Goal: Browse casually

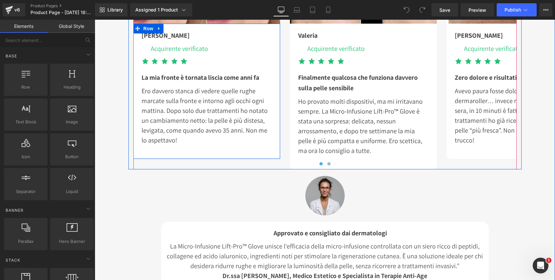
scroll to position [1955, 0]
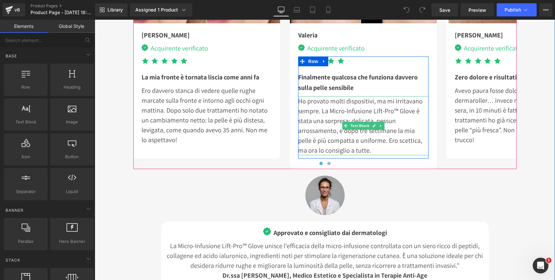
click at [399, 112] on p "Ho provato molti dispositivi, ma mi irritavano sempre. La Micro-Infusione Lift-…" at bounding box center [363, 125] width 130 height 59
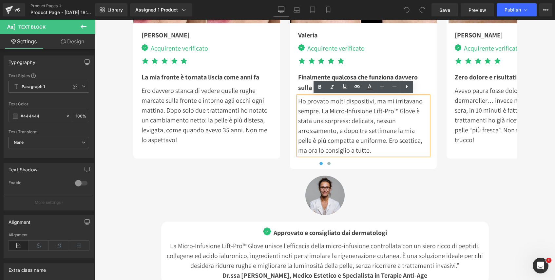
click at [398, 113] on p "Ho provato molti dispositivi, ma mi irritavano sempre. La Micro-Infusione Lift-…" at bounding box center [363, 125] width 130 height 59
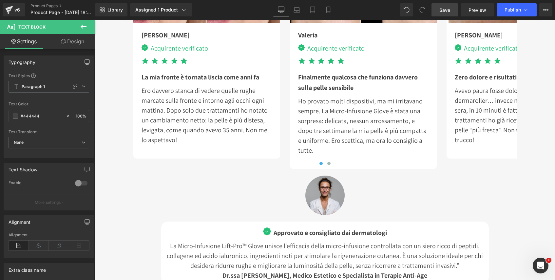
click at [443, 10] on span "Save" at bounding box center [445, 10] width 11 height 7
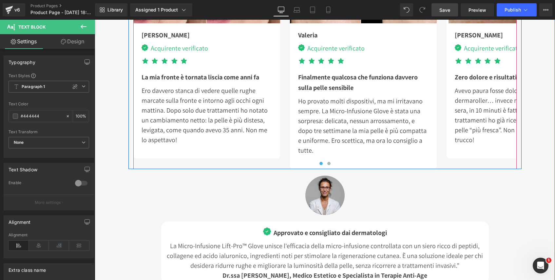
click at [339, 164] on div at bounding box center [324, 165] width 383 height 10
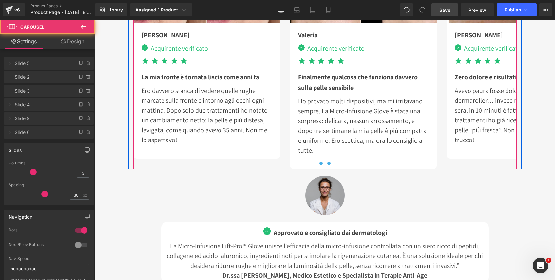
click at [329, 163] on span at bounding box center [328, 163] width 3 height 3
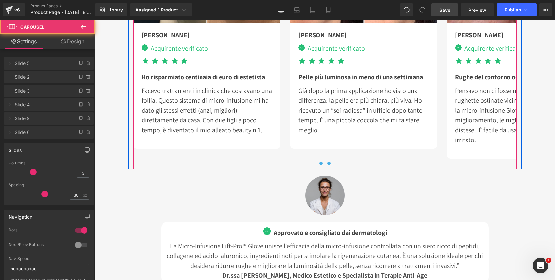
click at [323, 163] on button at bounding box center [321, 163] width 8 height 7
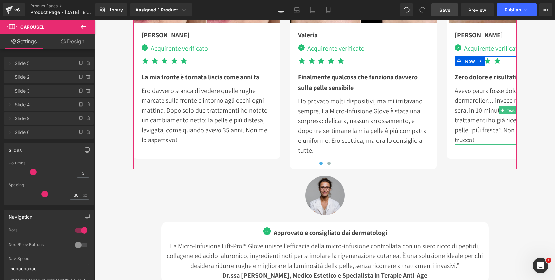
click at [483, 131] on p "Avevo paura fosse doloroso come il dermaroller… invece no! Lo uso di solito la …" at bounding box center [520, 115] width 130 height 59
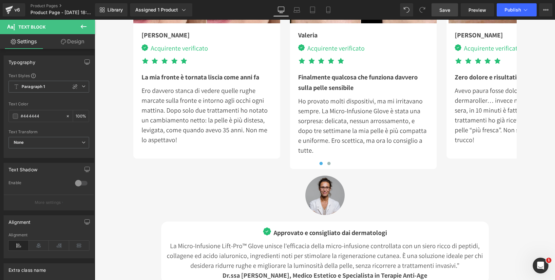
click at [451, 12] on link "Save" at bounding box center [445, 9] width 27 height 13
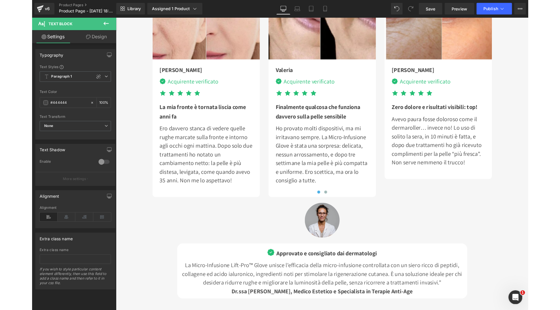
scroll to position [1879, 0]
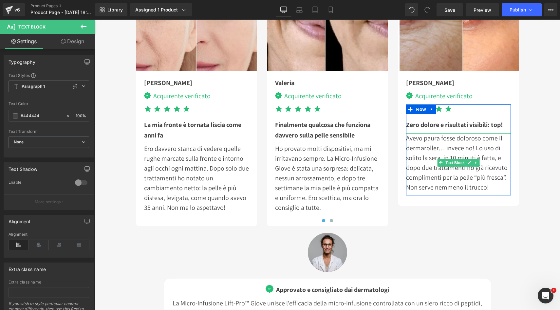
click at [490, 184] on p "Avevo paura fosse doloroso come il dermaroller… invece no! Lo uso di solito la …" at bounding box center [458, 162] width 105 height 59
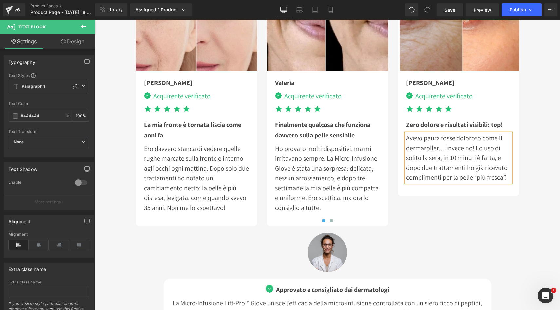
click at [496, 159] on p "Avevo paura fosse doloroso come il dermaroller… invece no! Lo uso di solito la …" at bounding box center [458, 157] width 105 height 49
click at [506, 170] on p "Avevo paura fosse doloroso come il dermaroller… invece no! Bastano 5 minuti ogn…" at bounding box center [458, 157] width 105 height 49
click at [487, 188] on p "Avevo paura fosse doloroso come il dermaroller… invece no! Bastano 5 minuti ogn…" at bounding box center [458, 162] width 105 height 59
click at [484, 157] on p "Avevo paura fosse doloroso come il dermaroller… invece no! Bastano 5 minuti ogn…" at bounding box center [458, 162] width 105 height 59
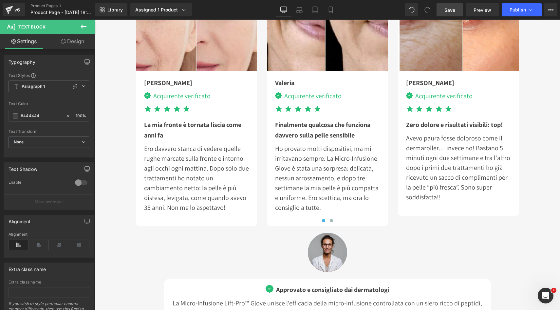
click at [448, 10] on span "Save" at bounding box center [450, 10] width 11 height 7
